Goal: Task Accomplishment & Management: Use online tool/utility

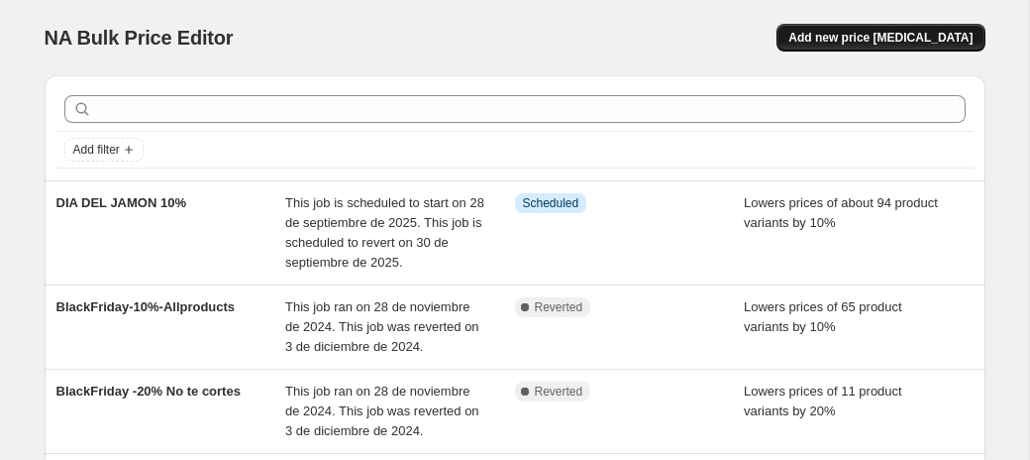
click at [873, 39] on span "Add new price [MEDICAL_DATA]" at bounding box center [880, 38] width 184 height 16
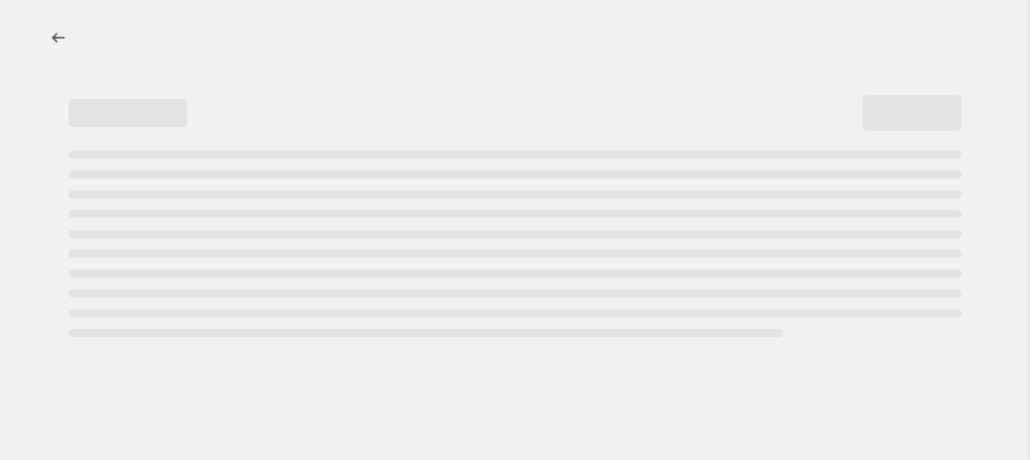
select select "percentage"
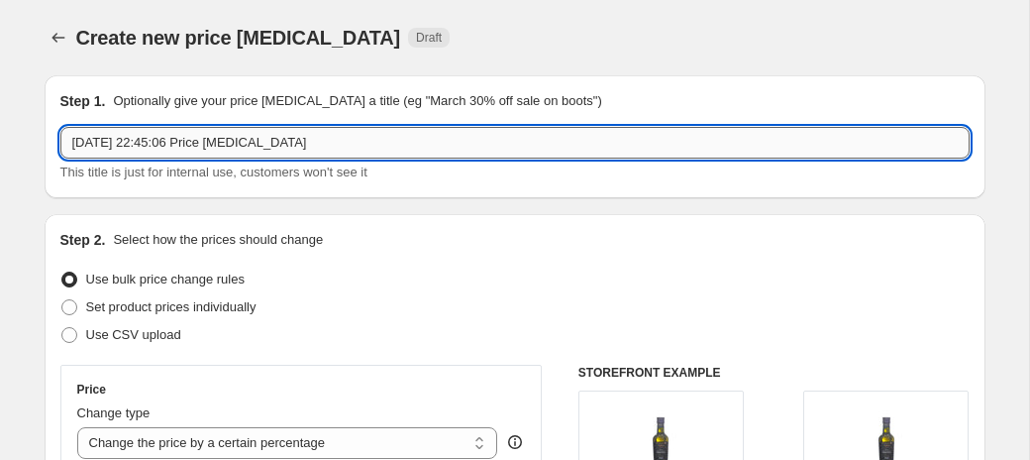
click at [151, 143] on input "[DATE] 22:45:06 Price [MEDICAL_DATA]" at bounding box center [514, 143] width 909 height 32
click at [151, 141] on input "[DATE] 22:45:06 Price [MEDICAL_DATA]" at bounding box center [514, 143] width 909 height 32
click at [151, 140] on input "[DATE] 22:45:06 Price [MEDICAL_DATA]" at bounding box center [514, 143] width 909 height 32
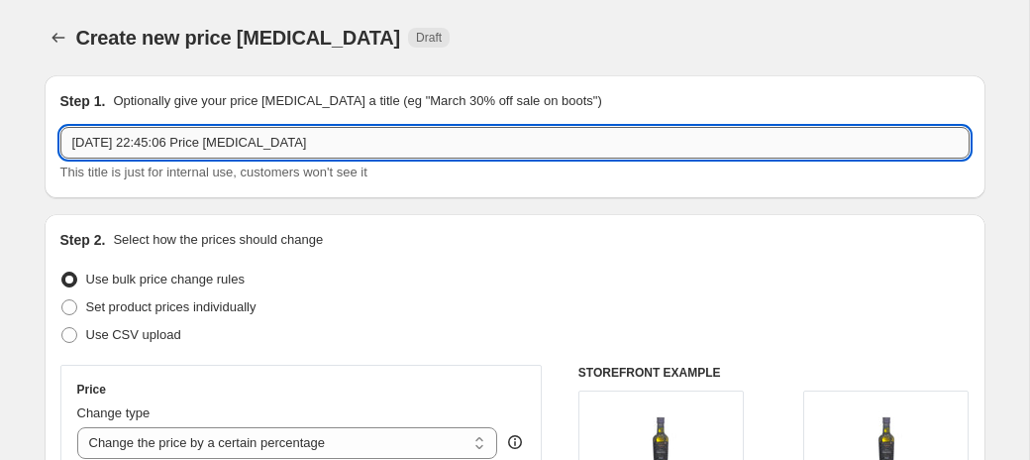
click at [151, 141] on input "[DATE] 22:45:06 Price [MEDICAL_DATA]" at bounding box center [514, 143] width 909 height 32
click at [151, 139] on input "[DATE] 22:45:06 Price [MEDICAL_DATA]" at bounding box center [514, 143] width 909 height 32
click at [239, 127] on input "[DATE] 22:45:06 Price [MEDICAL_DATA]" at bounding box center [514, 143] width 909 height 32
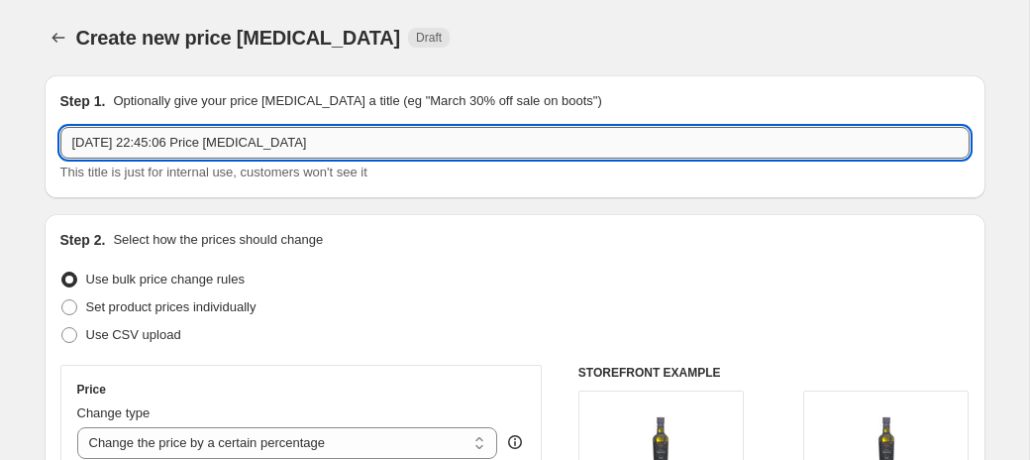
click at [251, 153] on input "[DATE] 22:45:06 Price [MEDICAL_DATA]" at bounding box center [514, 143] width 909 height 32
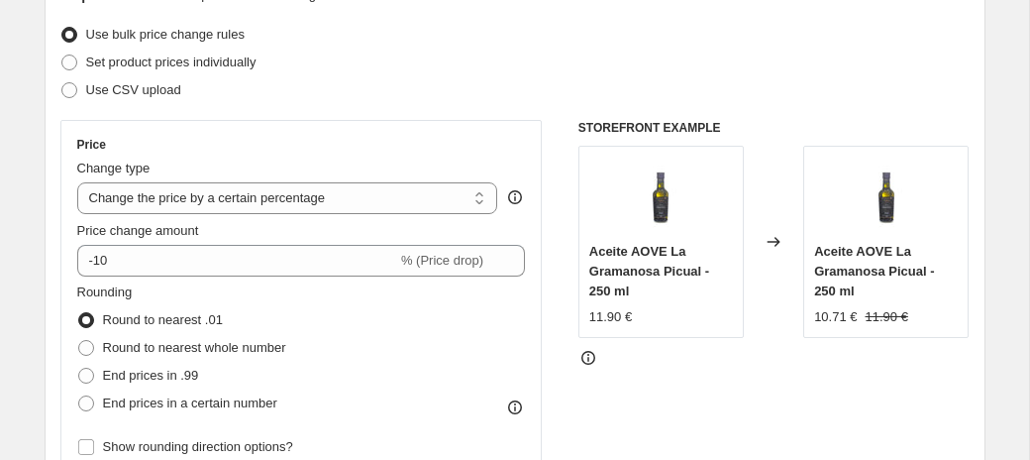
scroll to position [248, 0]
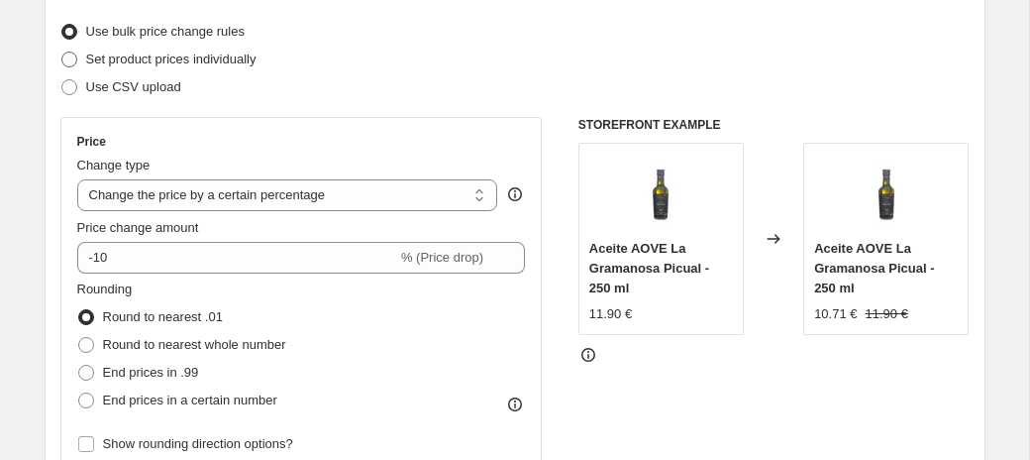
type input "testalba"
click at [235, 62] on span "Set product prices individually" at bounding box center [171, 59] width 170 height 15
click at [62, 52] on input "Set product prices individually" at bounding box center [61, 52] width 1 height 1
radio input "true"
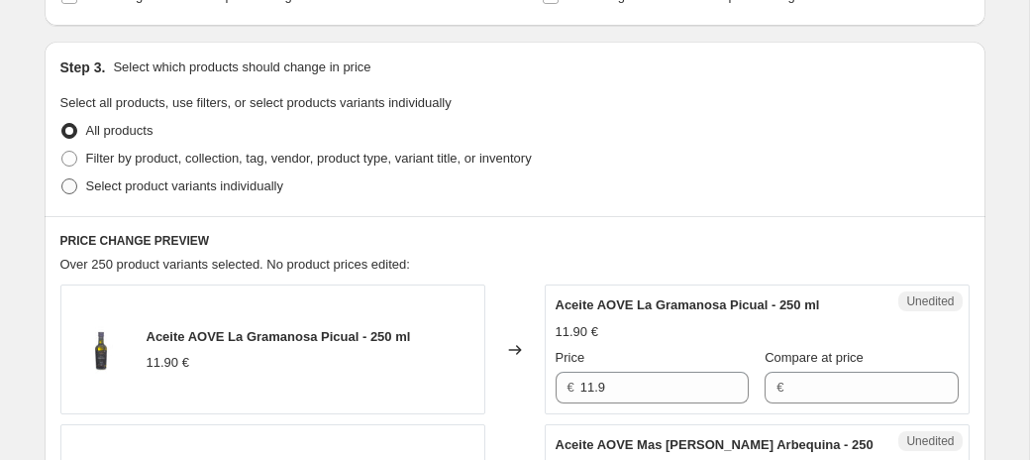
scroll to position [411, 0]
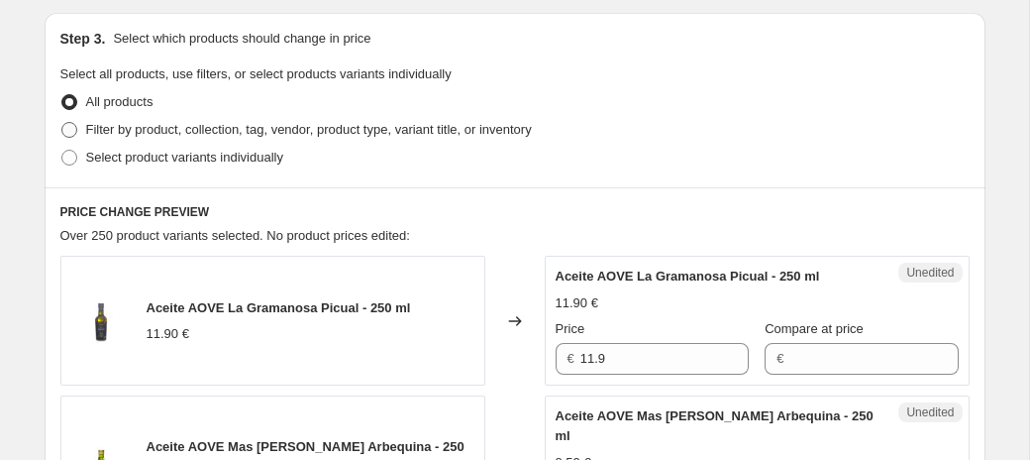
click at [182, 126] on span "Filter by product, collection, tag, vendor, product type, variant title, or inv…" at bounding box center [309, 129] width 446 height 15
click at [62, 123] on input "Filter by product, collection, tag, vendor, product type, variant title, or inv…" at bounding box center [61, 122] width 1 height 1
radio input "true"
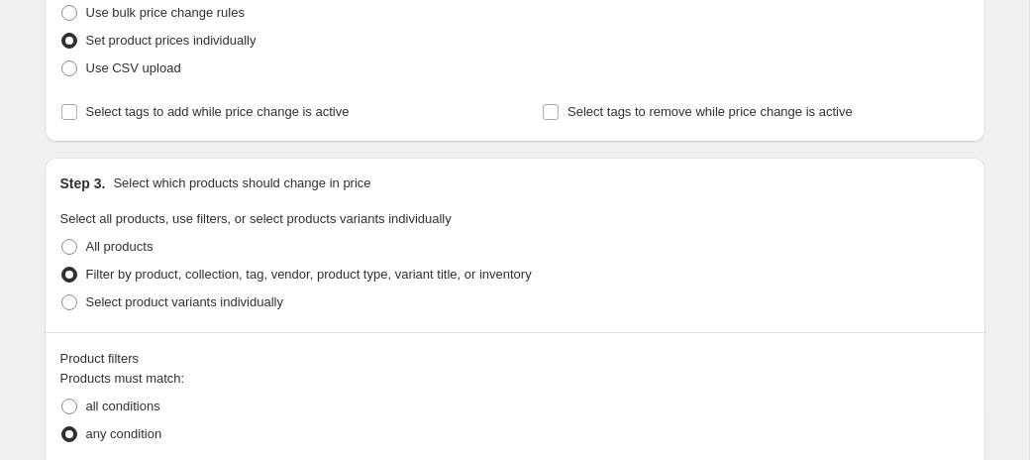
scroll to position [255, 0]
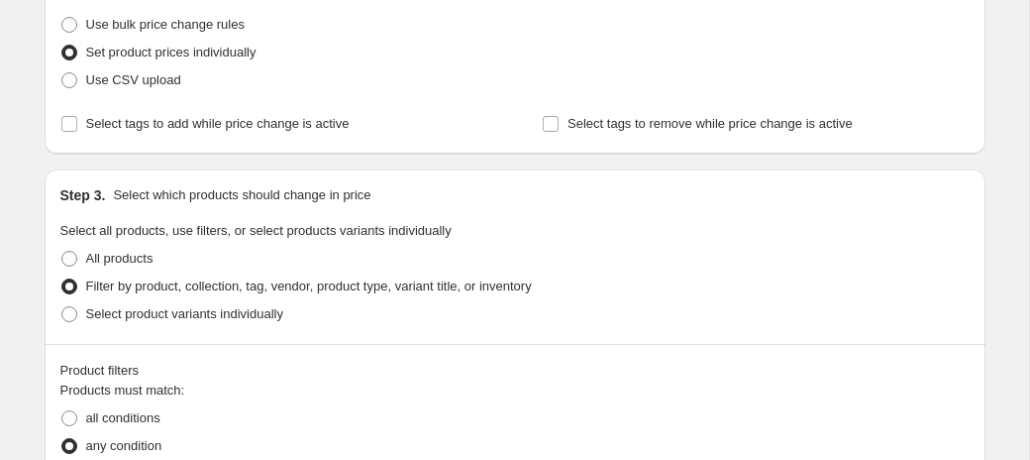
click at [181, 15] on span "Use bulk price change rules" at bounding box center [165, 25] width 158 height 20
click at [62, 17] on input "Use bulk price change rules" at bounding box center [61, 17] width 1 height 1
radio input "true"
select select "percentage"
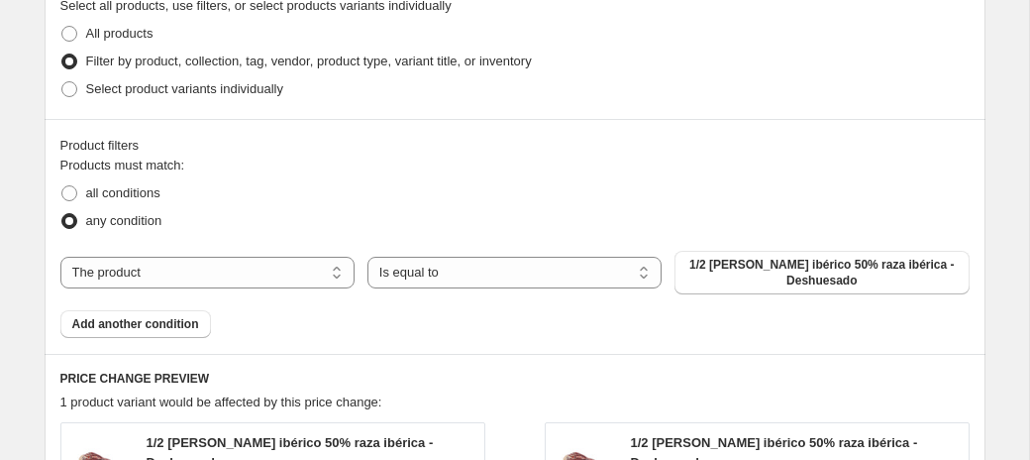
scroll to position [991, 0]
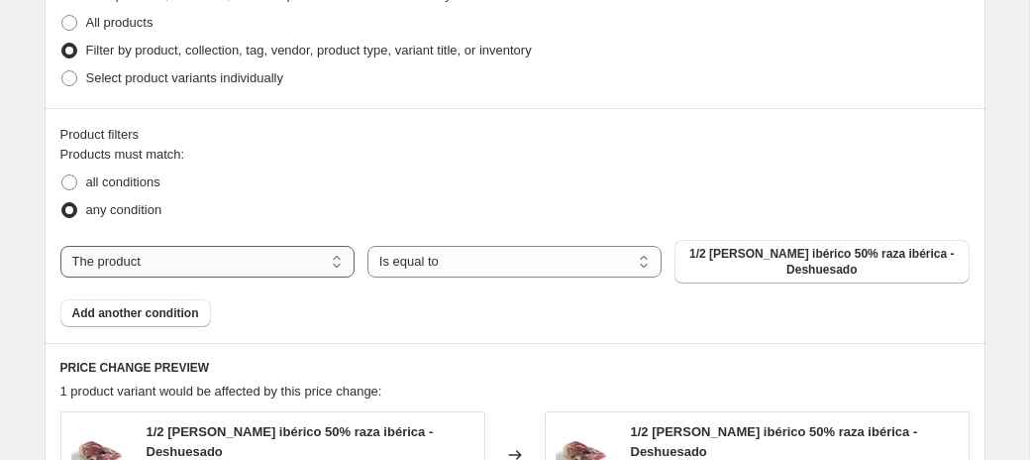
click at [153, 263] on select "The product The product's collection The product's tag The product's vendor The…" at bounding box center [207, 262] width 294 height 32
click at [60, 246] on select "The product The product's collection The product's tag The product's vendor The…" at bounding box center [207, 262] width 294 height 32
click at [898, 260] on span "1/2 [PERSON_NAME] ibérico 50% raza ibérica - Deshuesado" at bounding box center [821, 262] width 270 height 32
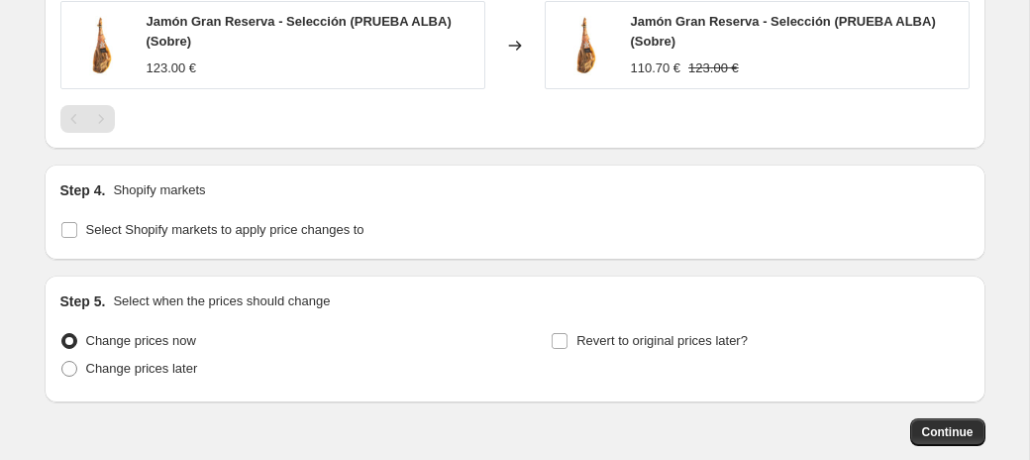
scroll to position [1507, 0]
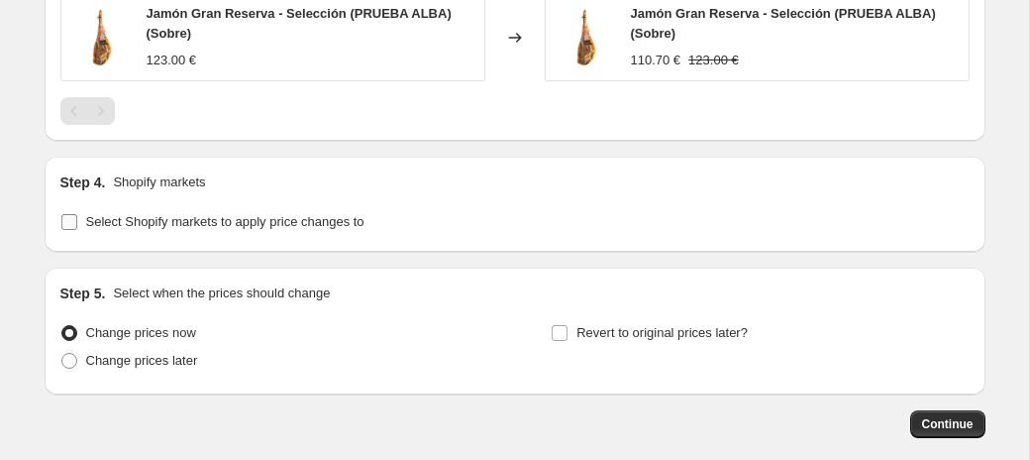
click at [132, 221] on span "Select Shopify markets to apply price changes to" at bounding box center [225, 221] width 278 height 15
click at [77, 221] on input "Select Shopify markets to apply price changes to" at bounding box center [69, 222] width 16 height 16
checkbox input "true"
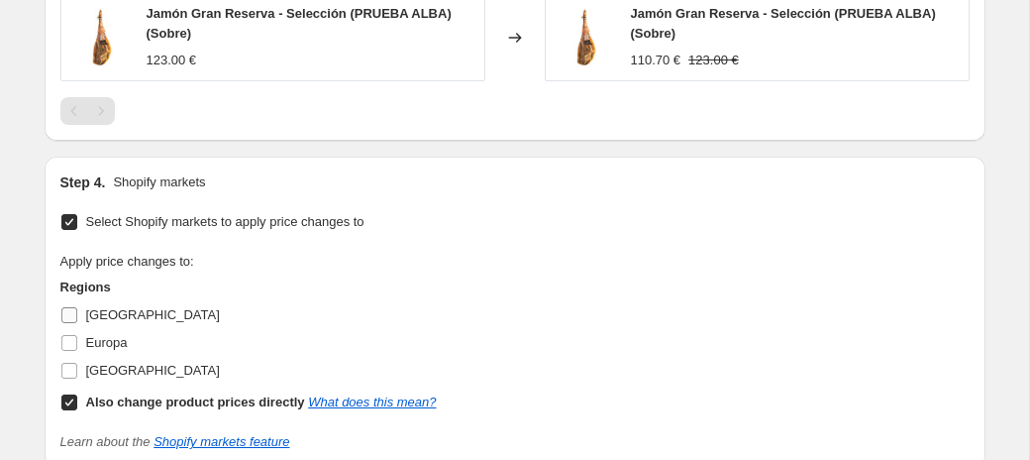
click at [93, 315] on span "[GEOGRAPHIC_DATA]" at bounding box center [153, 314] width 134 height 15
click at [77, 315] on input "[GEOGRAPHIC_DATA]" at bounding box center [69, 315] width 16 height 16
checkbox input "true"
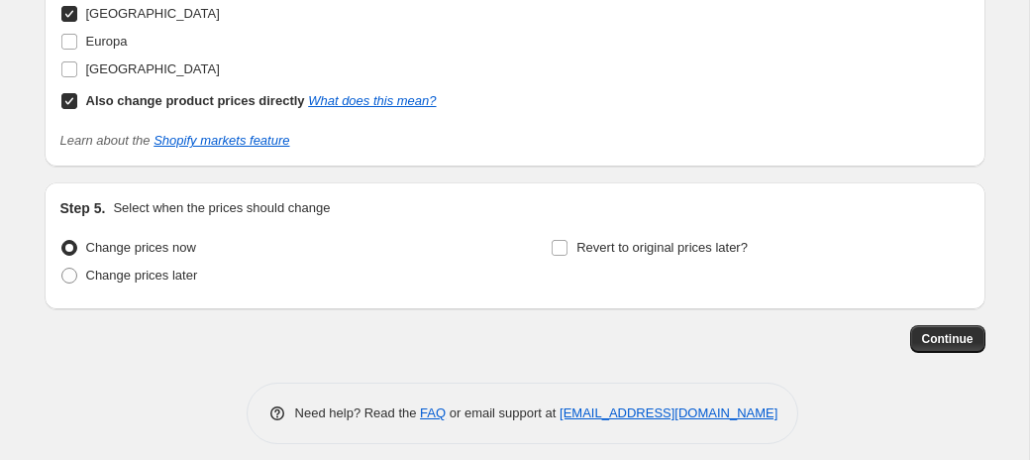
scroll to position [1849, 0]
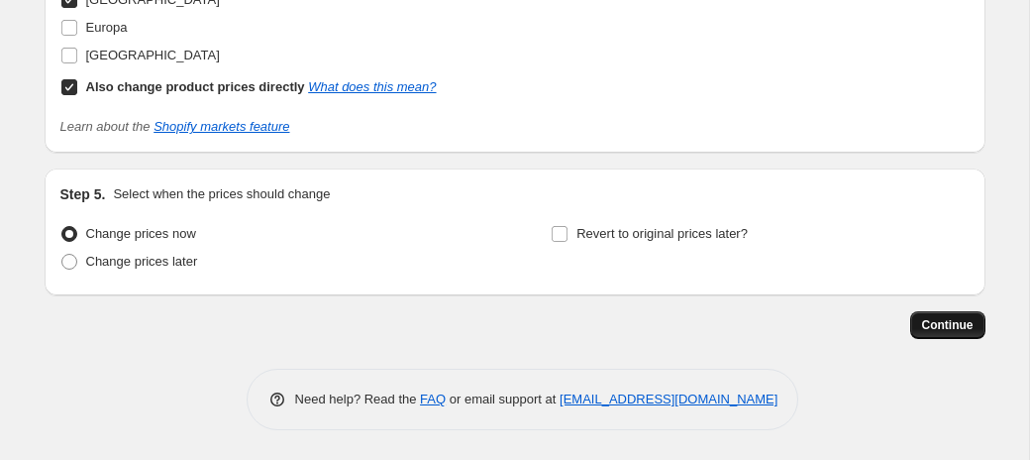
click at [933, 333] on button "Continue" at bounding box center [947, 325] width 75 height 28
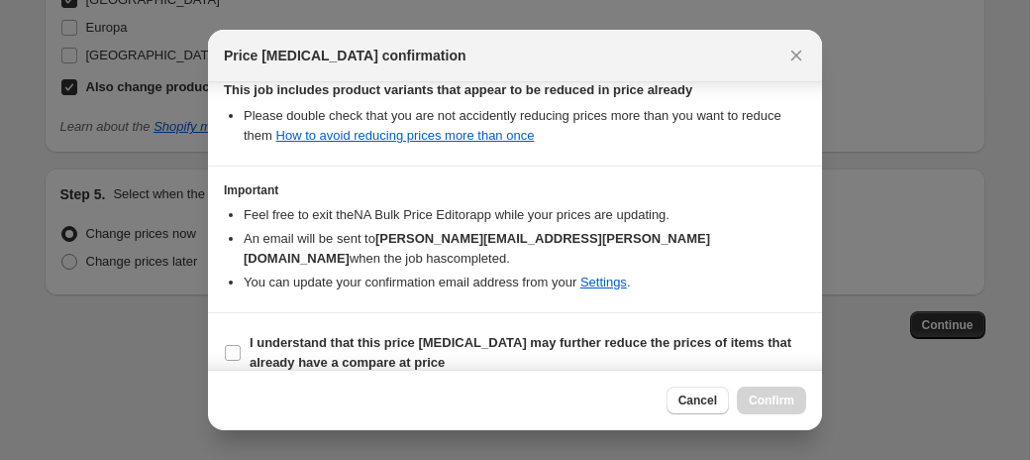
scroll to position [447, 0]
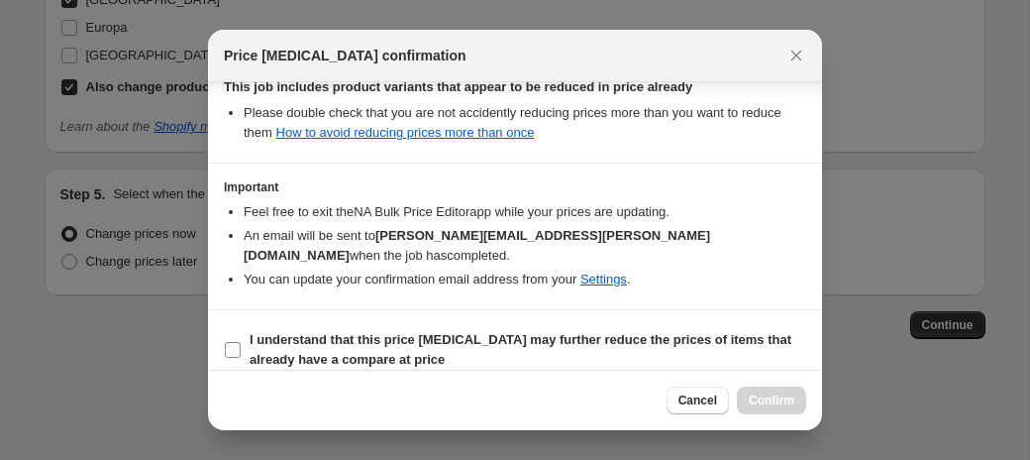
click at [293, 332] on b "I understand that this price [MEDICAL_DATA] may further reduce the prices of it…" at bounding box center [521, 349] width 542 height 35
click at [241, 342] on input "I understand that this price [MEDICAL_DATA] may further reduce the prices of it…" at bounding box center [233, 350] width 16 height 16
checkbox input "true"
click at [765, 407] on span "Confirm" at bounding box center [772, 400] width 46 height 16
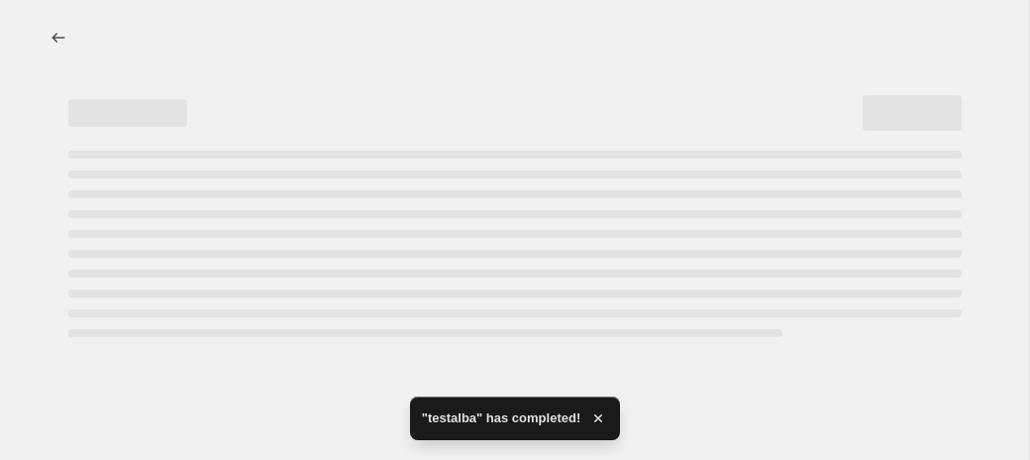
select select "percentage"
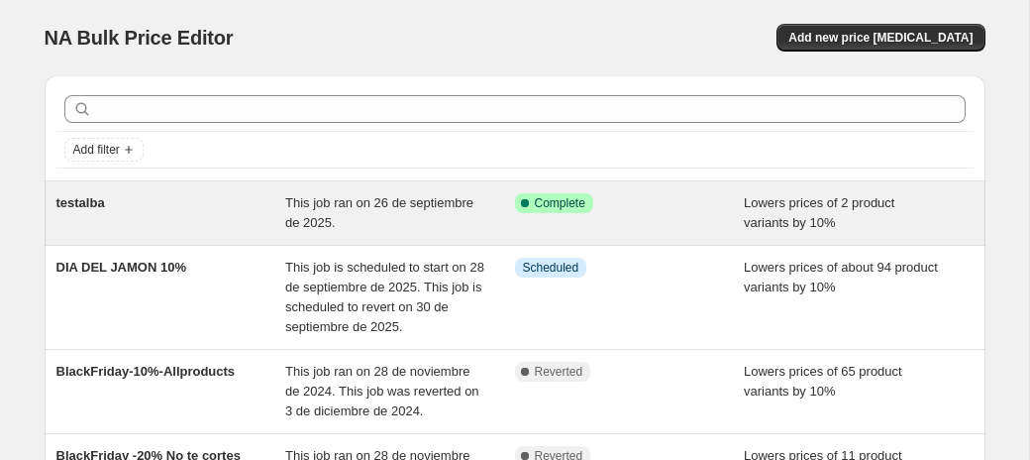
click at [627, 225] on div "Success Complete Complete" at bounding box center [630, 213] width 230 height 40
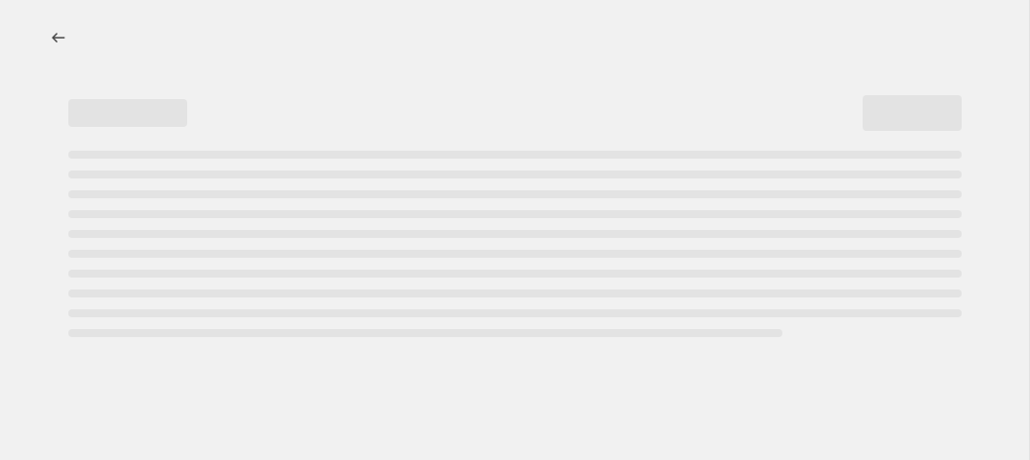
select select "percentage"
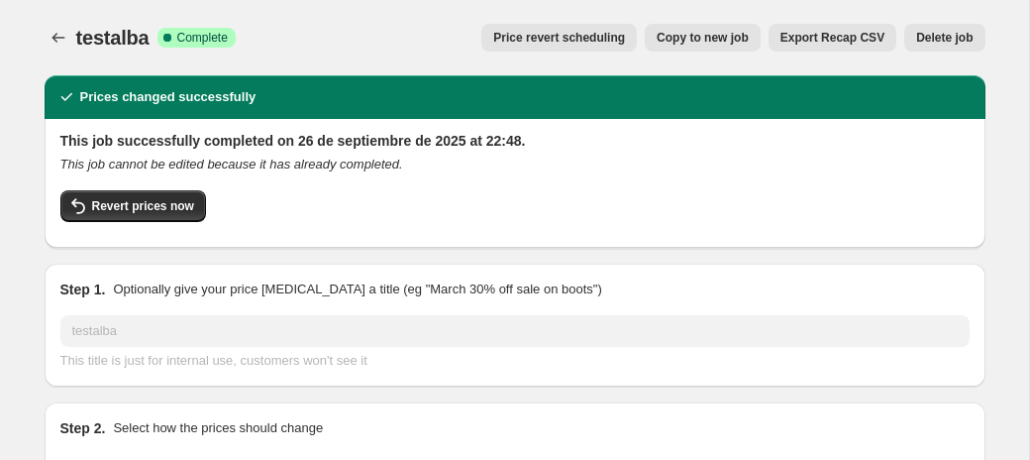
click at [947, 34] on span "Delete job" at bounding box center [944, 38] width 56 height 16
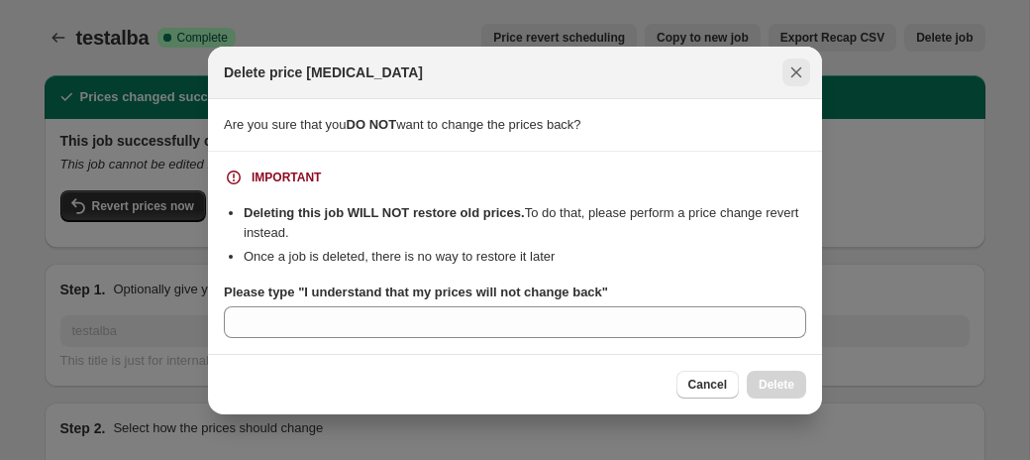
click at [797, 72] on icon "Close" at bounding box center [796, 71] width 11 height 11
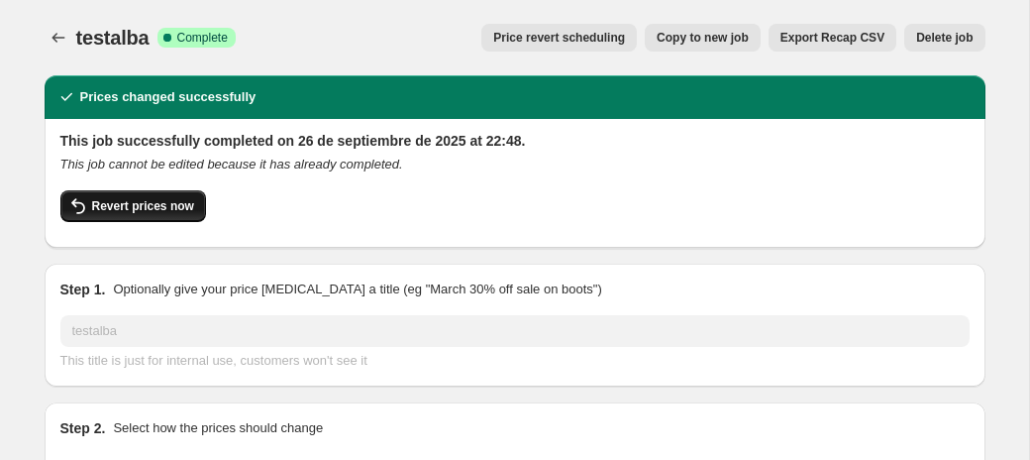
click at [130, 204] on span "Revert prices now" at bounding box center [143, 206] width 102 height 16
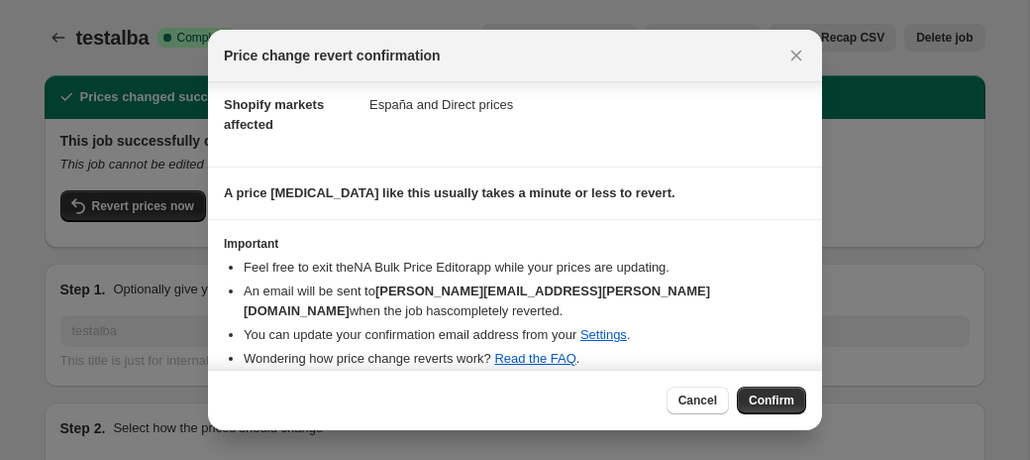
scroll to position [182, 0]
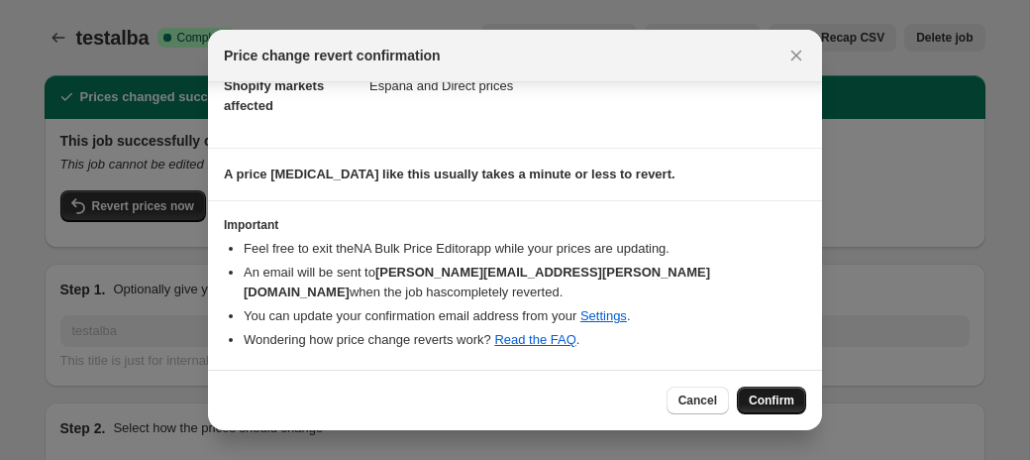
click at [774, 403] on span "Confirm" at bounding box center [772, 400] width 46 height 16
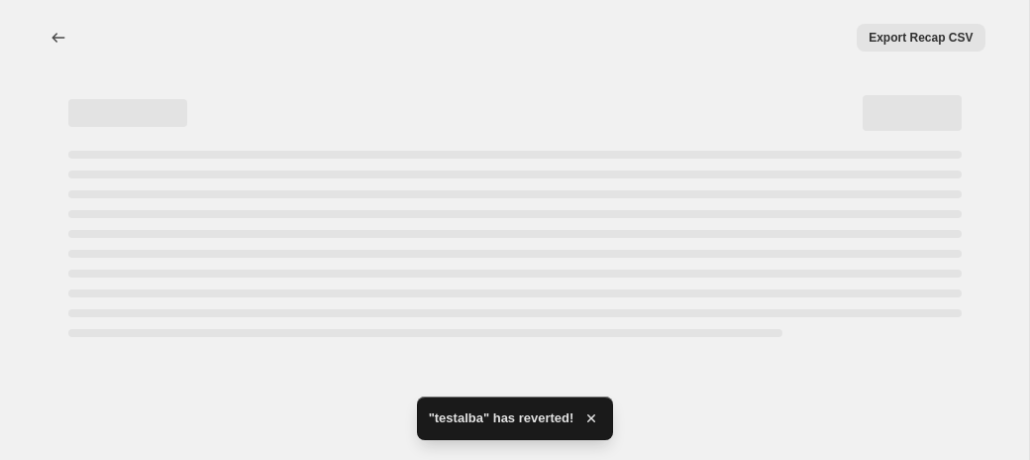
select select "percentage"
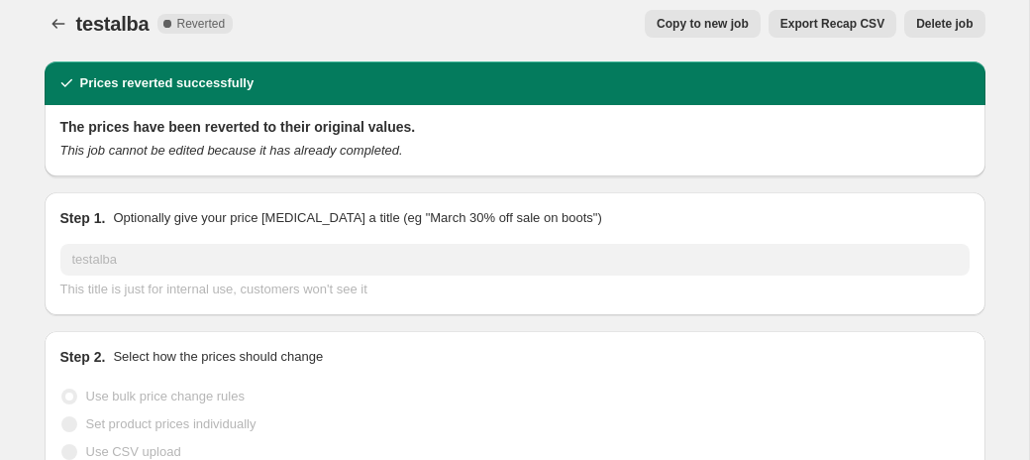
scroll to position [0, 0]
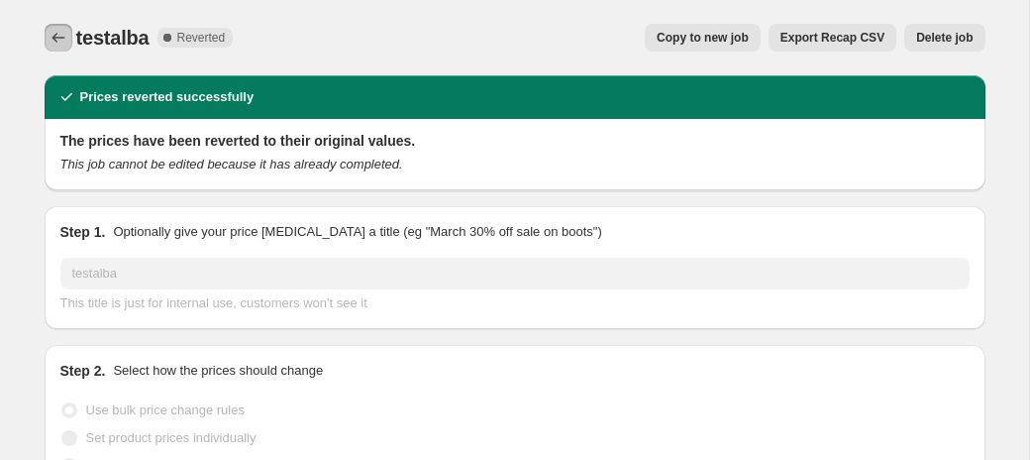
click at [62, 35] on icon "Price change jobs" at bounding box center [59, 38] width 20 height 20
